Goal: Transaction & Acquisition: Purchase product/service

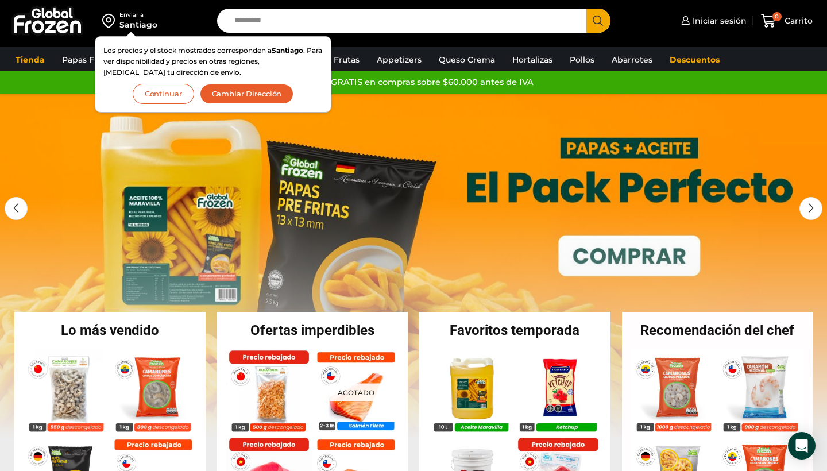
click at [628, 22] on div "Iniciar sesión Mi cuenta Login Register Iniciar sesión Por favor ingrese sus da…" at bounding box center [722, 20] width 194 height 27
click at [714, 23] on span "Iniciar sesión" at bounding box center [718, 20] width 57 height 11
click at [478, 24] on input "Search input" at bounding box center [405, 21] width 352 height 24
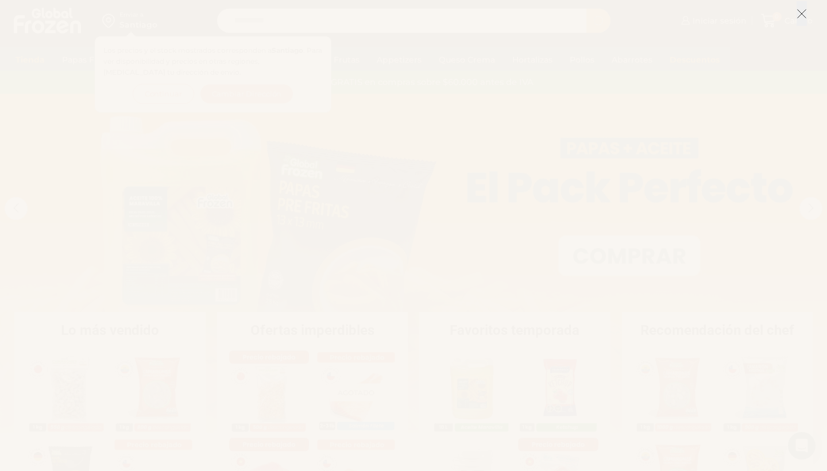
type input "**********"
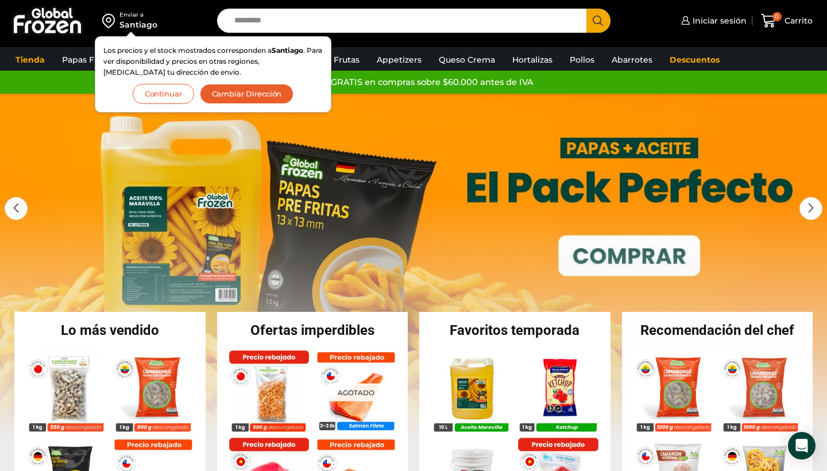
click at [173, 97] on button "Continuar" at bounding box center [163, 94] width 61 height 20
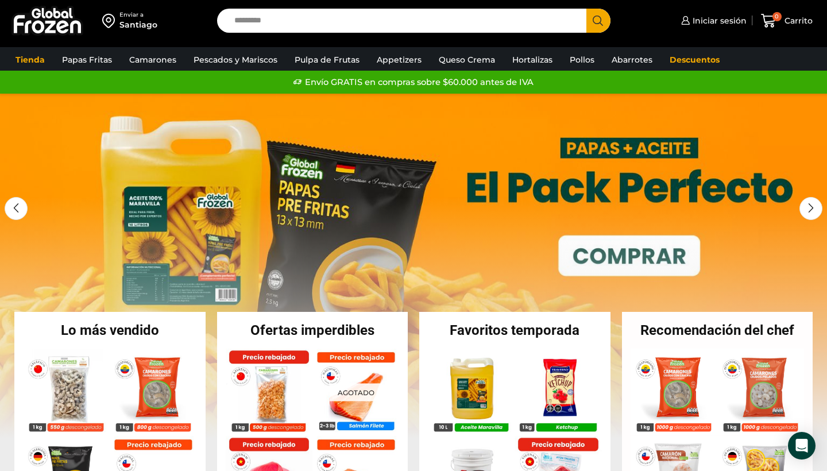
click at [326, 13] on input "Search input" at bounding box center [405, 21] width 352 height 24
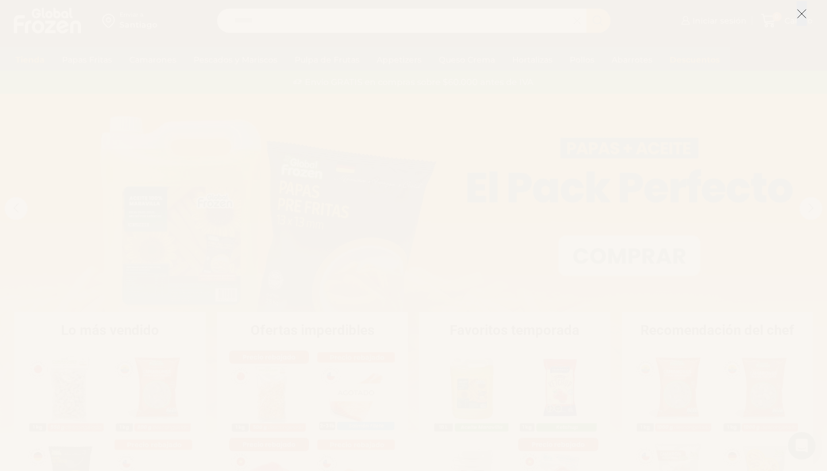
click at [804, 12] on line at bounding box center [802, 14] width 8 height 8
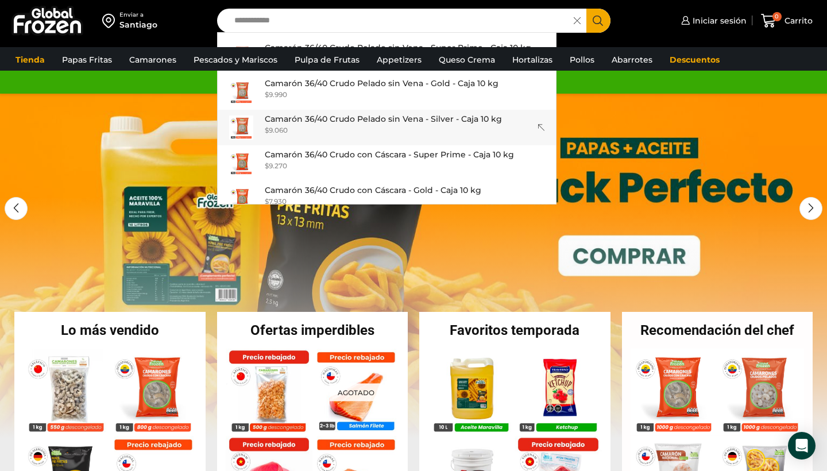
click at [408, 124] on p "Camarón 36/40 Crudo Pelado sin Vena - Silver - Caja 10 kg" at bounding box center [383, 119] width 237 height 13
type input "**********"
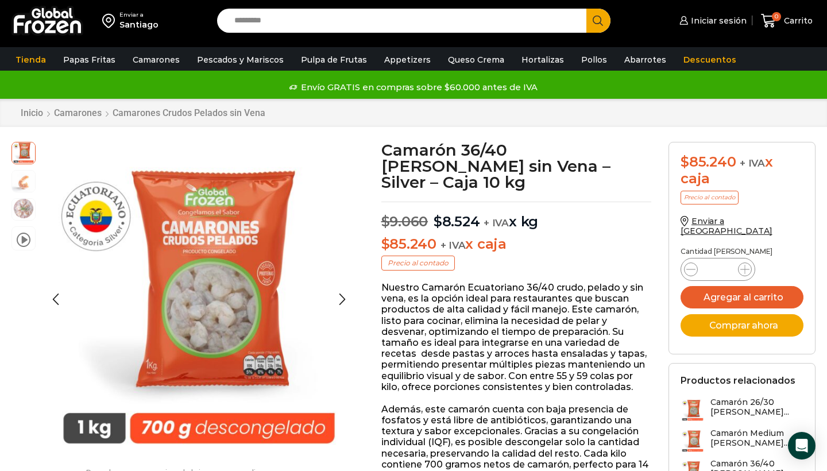
click at [22, 209] on img at bounding box center [23, 208] width 23 height 23
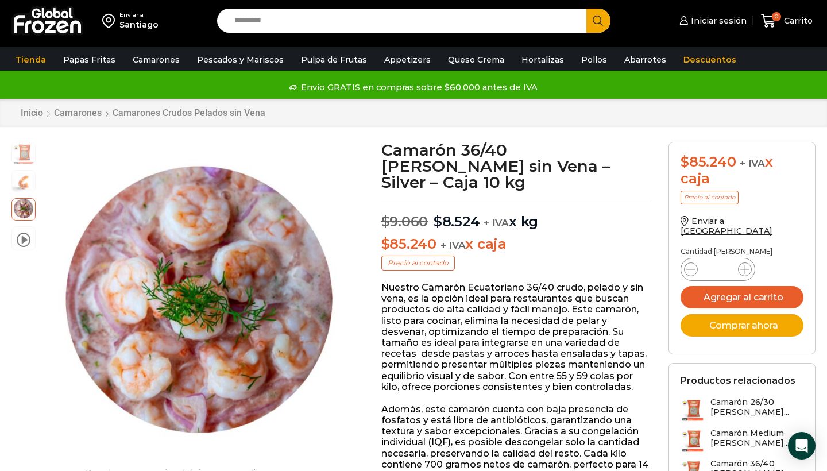
click at [821, 165] on div "$ 85.240 + IVA x caja Precio al contado Enviar a Chile Cantidad de cajas Camaró…" at bounding box center [742, 352] width 164 height 421
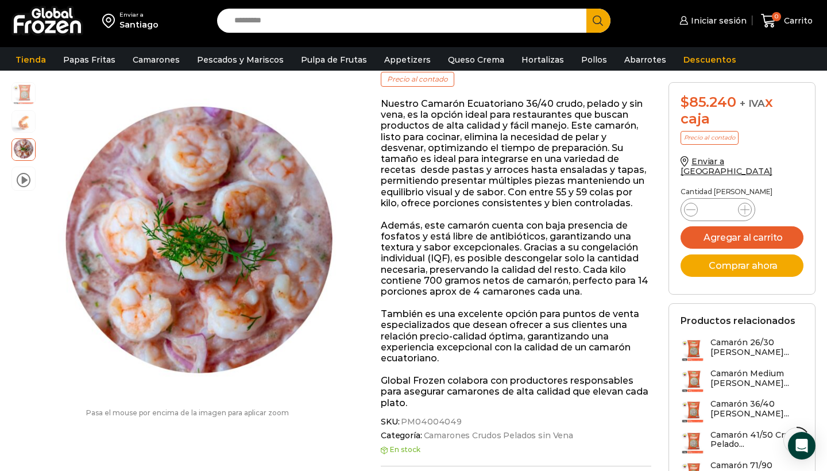
scroll to position [207, 0]
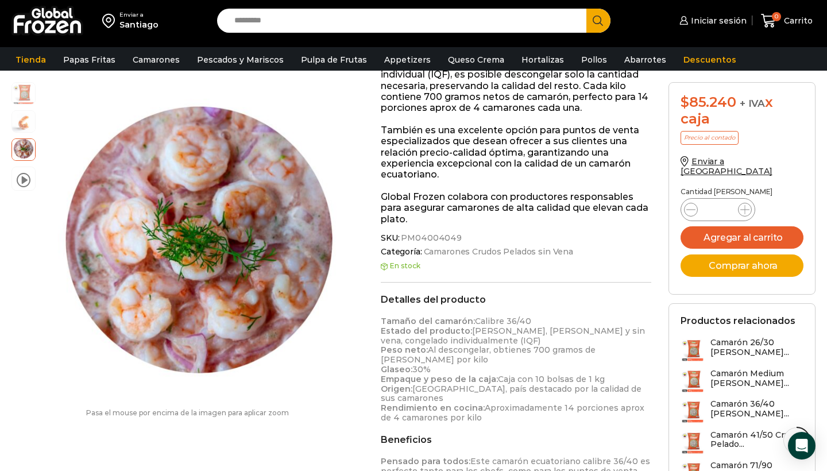
scroll to position [391, 0]
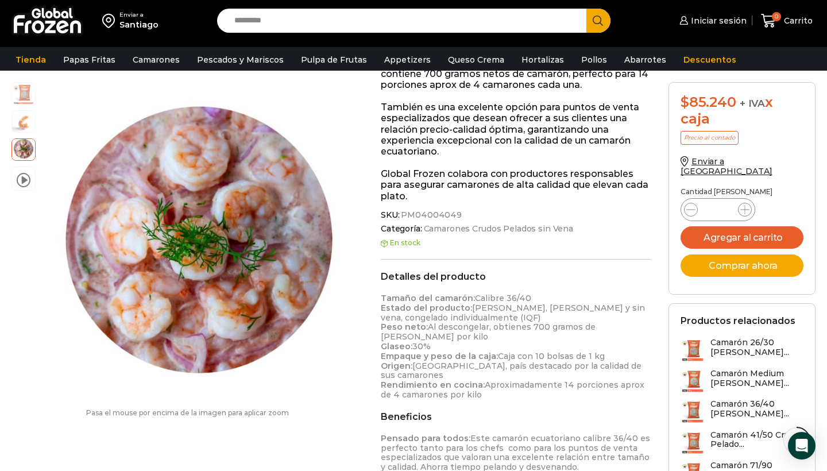
click at [759, 338] on h3 "Camarón 26/30 Crudo Pelado..." at bounding box center [757, 348] width 93 height 20
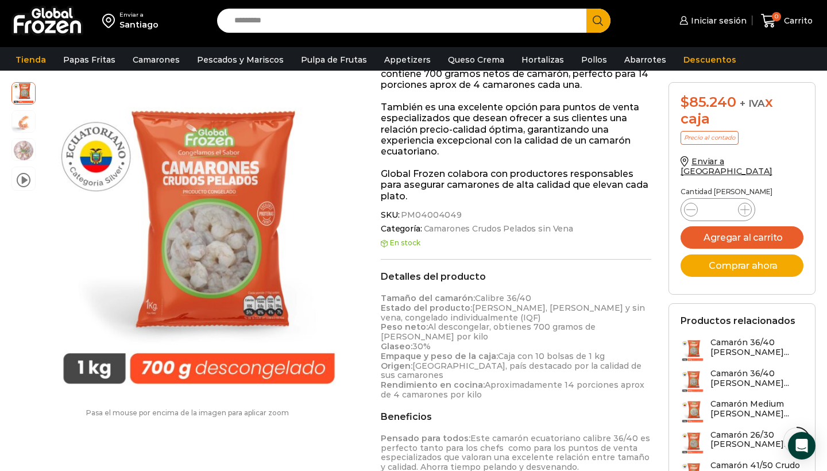
click at [823, 183] on div "$ 85.240 + IVA x caja Precio al contado Enviar a [GEOGRAPHIC_DATA] Cantidad [PE…" at bounding box center [742, 292] width 164 height 421
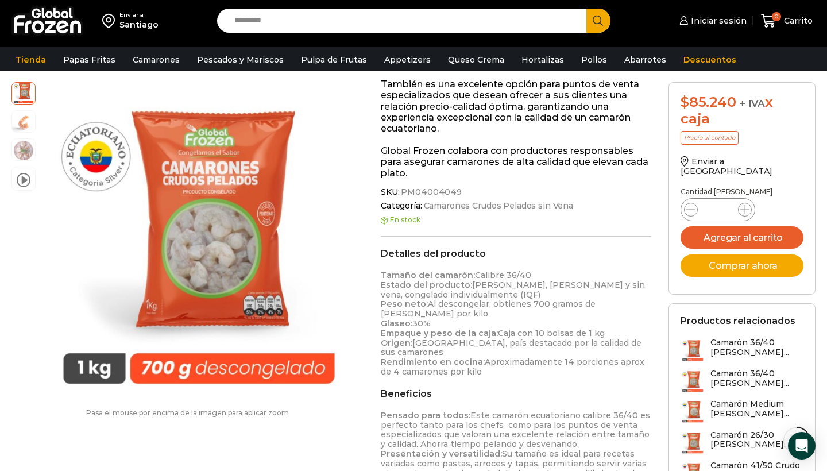
scroll to position [483, 0]
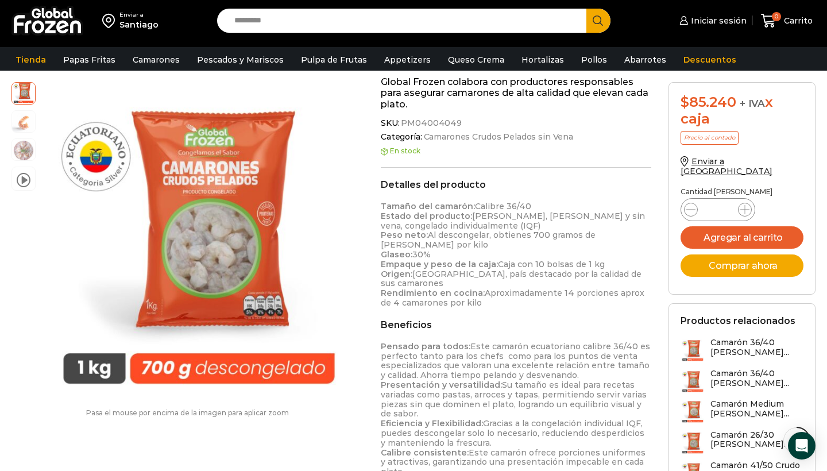
click at [824, 250] on div "Enviar a [GEOGRAPHIC_DATA] Search input Search Iniciar sesión" at bounding box center [413, 414] width 827 height 1794
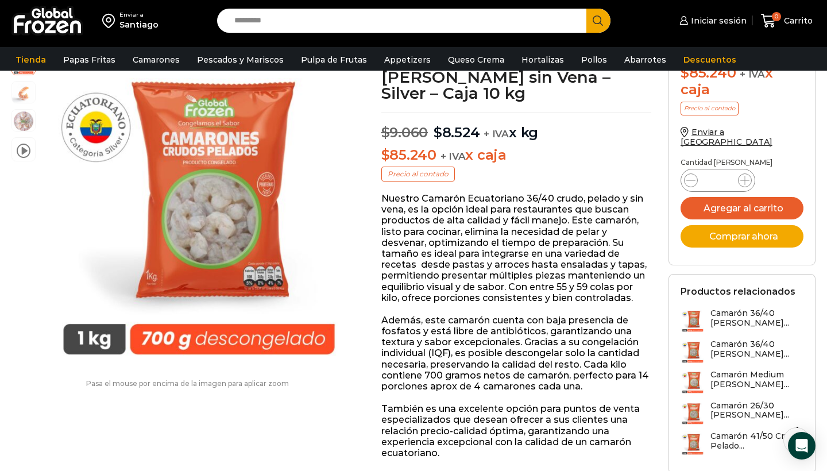
scroll to position [0, 0]
